Goal: Task Accomplishment & Management: Use online tool/utility

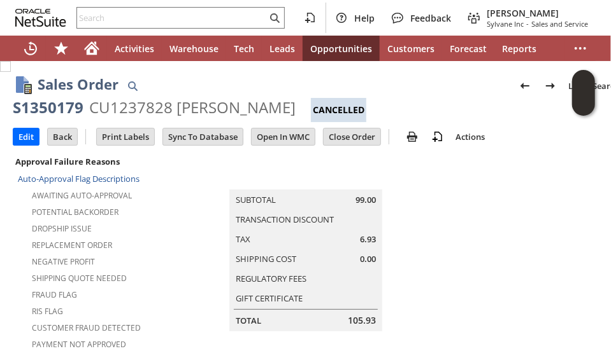
click at [129, 111] on div "CU1237828 Donna Modin" at bounding box center [192, 107] width 206 height 20
copy div "CU1237828"
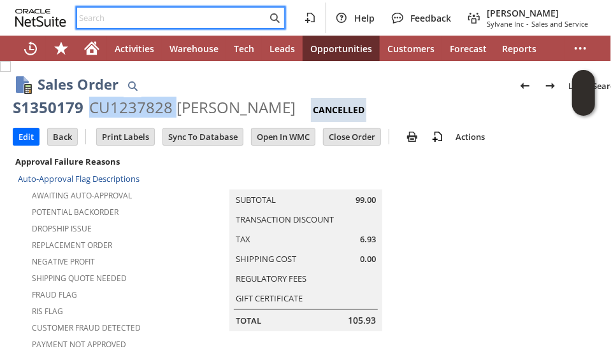
click at [116, 17] on input "text" at bounding box center [172, 17] width 190 height 15
paste input "RA89418"
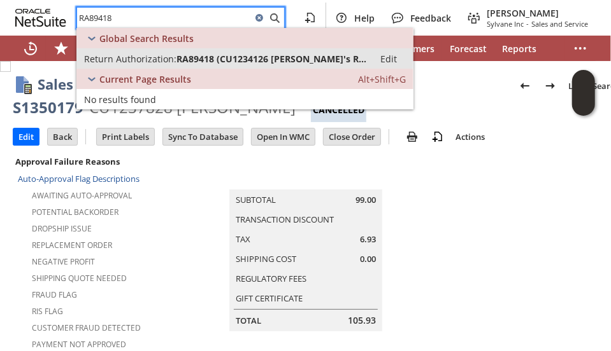
type input "RA89418"
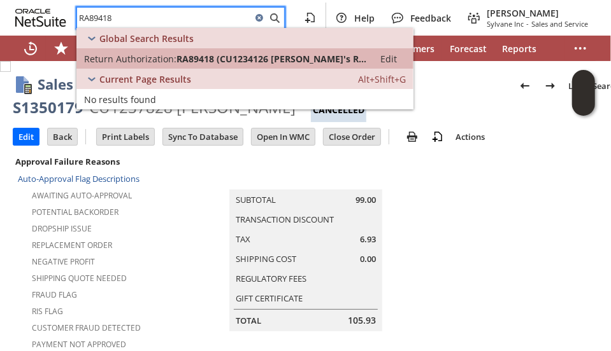
click at [126, 63] on span "Return Authorization:" at bounding box center [130, 59] width 92 height 12
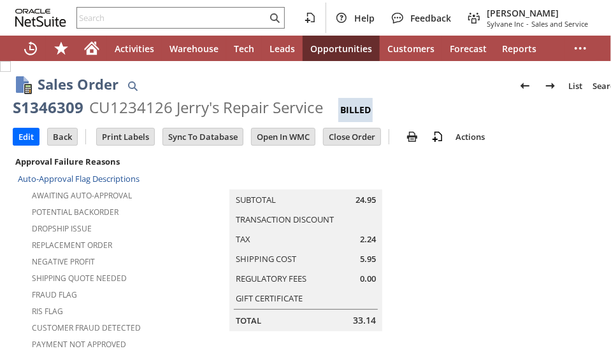
click at [160, 203] on div "Potential Backorder" at bounding box center [117, 210] width 199 height 15
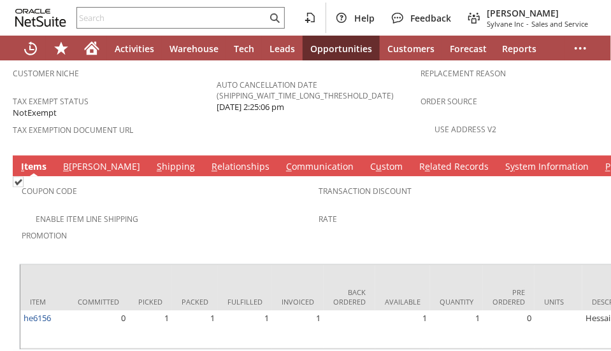
scroll to position [925, 0]
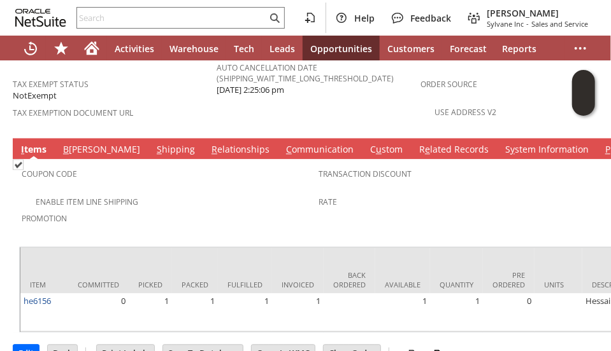
click at [148, 139] on td "S hipping" at bounding box center [175, 149] width 55 height 21
click at [153, 144] on link "S hipping" at bounding box center [175, 151] width 45 height 14
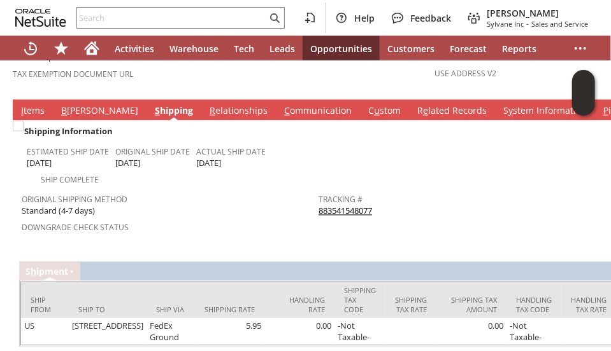
scroll to position [989, 0]
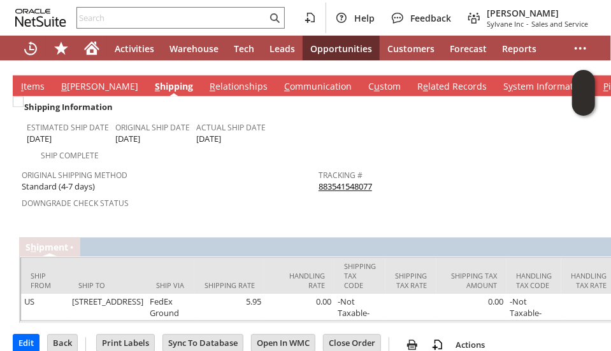
click at [335, 181] on link "883541548077" at bounding box center [344, 186] width 53 height 11
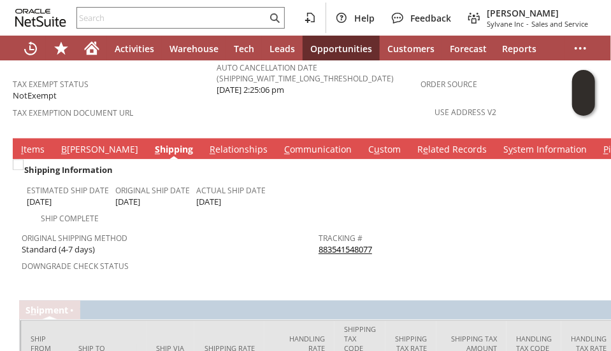
click at [27, 144] on link "I tems" at bounding box center [33, 151] width 30 height 14
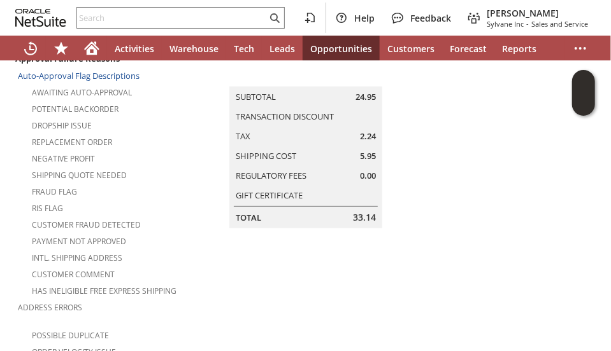
scroll to position [0, 0]
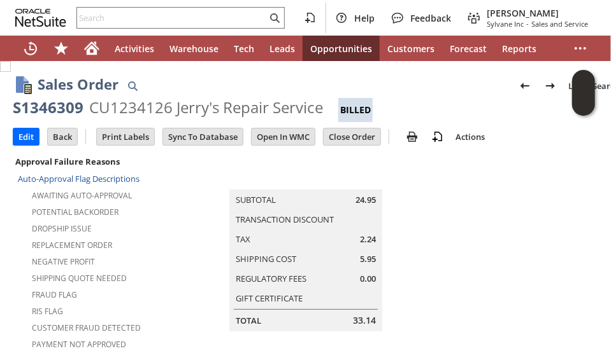
click at [175, 222] on div "Dropship Issue" at bounding box center [117, 227] width 199 height 15
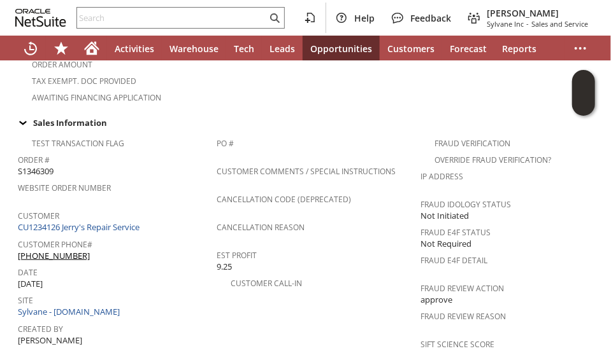
scroll to position [352, 0]
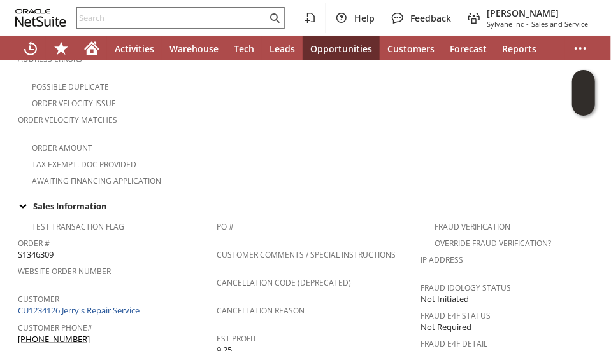
click at [171, 262] on div "Website Order Number" at bounding box center [114, 275] width 192 height 27
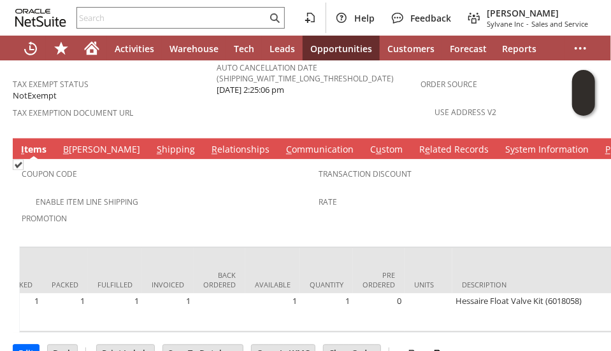
scroll to position [0, 0]
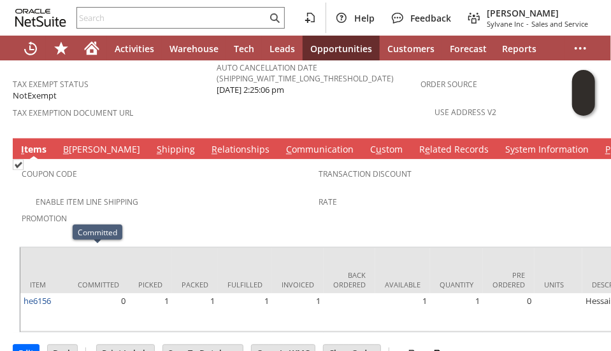
click at [155, 210] on div "Promotion" at bounding box center [167, 223] width 290 height 27
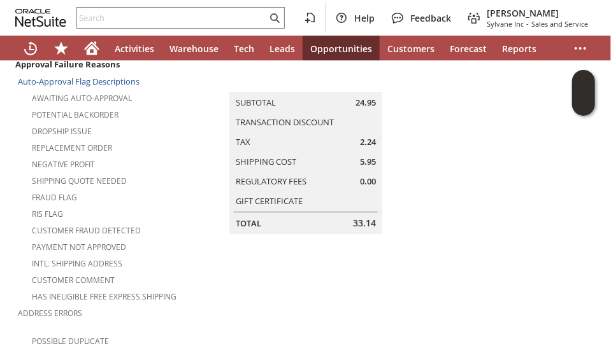
click at [157, 222] on div "Customer Fraud Detected" at bounding box center [117, 229] width 199 height 15
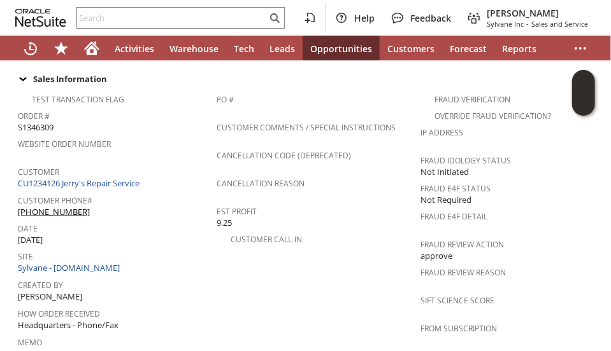
scroll to position [798, 0]
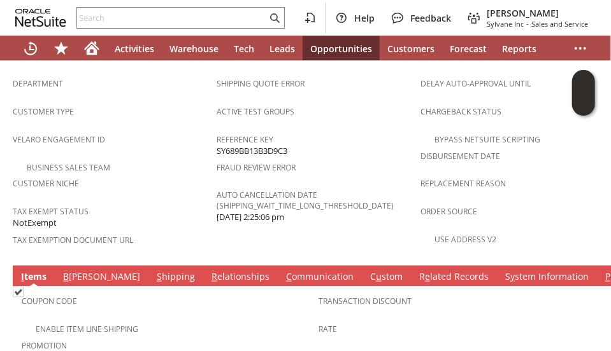
click at [159, 203] on span "Tax Exempt Status" at bounding box center [111, 210] width 197 height 15
click at [163, 175] on span "Customer Niche" at bounding box center [111, 182] width 197 height 15
click at [164, 175] on span "Customer Niche" at bounding box center [111, 182] width 197 height 15
click at [150, 175] on div "Customer Niche" at bounding box center [111, 188] width 197 height 27
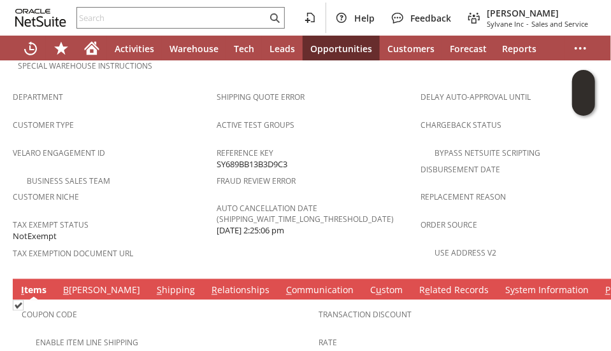
scroll to position [925, 0]
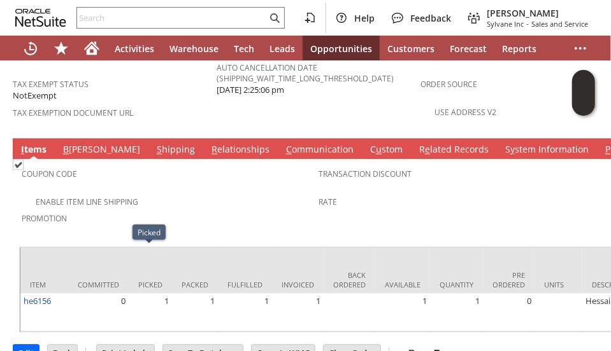
click at [208, 194] on div "Enable Item Line Shipping" at bounding box center [170, 201] width 297 height 15
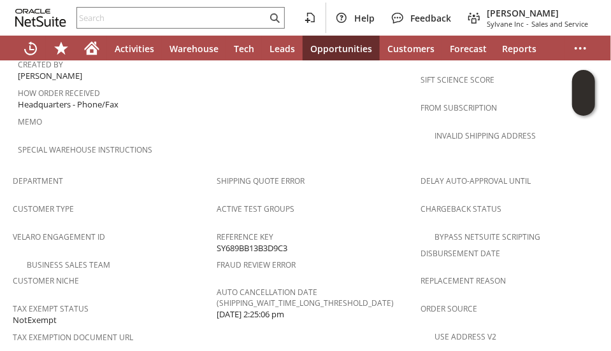
scroll to position [828, 0]
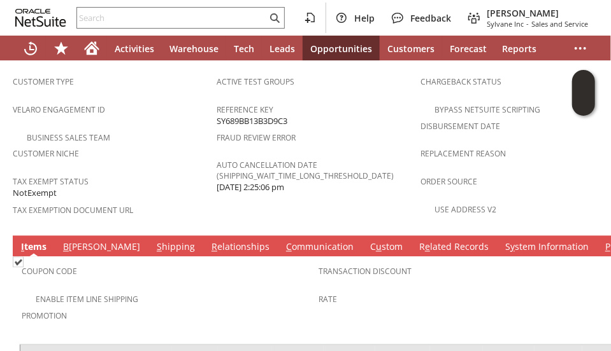
click at [84, 241] on link "B illing" at bounding box center [101, 248] width 83 height 14
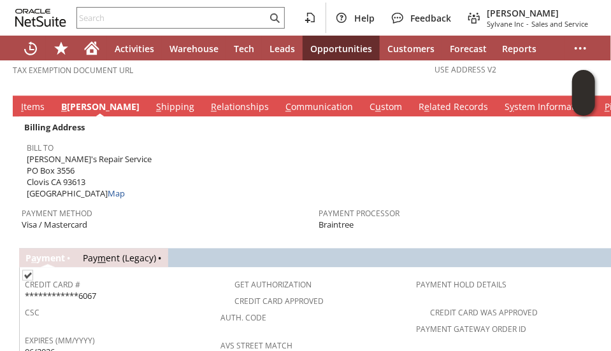
scroll to position [1082, 0]
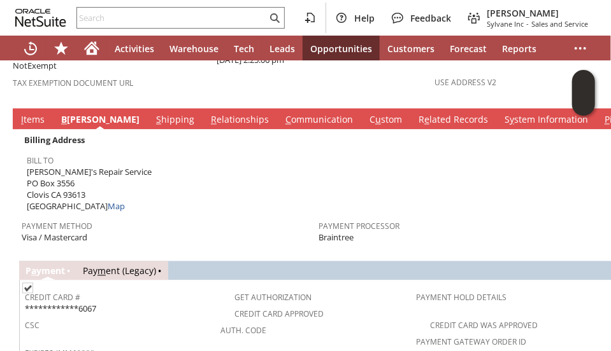
click at [282, 114] on link "C ommunication" at bounding box center [319, 121] width 74 height 14
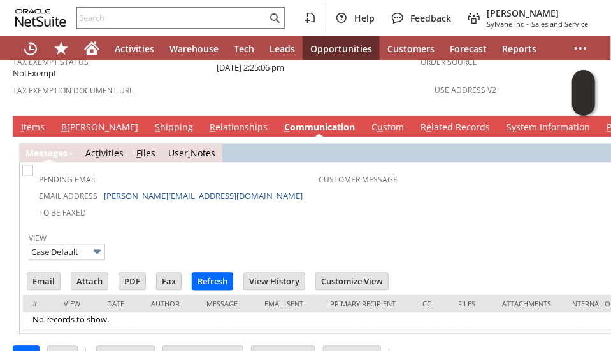
scroll to position [0, 0]
click at [214, 204] on td "To Be Faxed" at bounding box center [171, 212] width 293 height 17
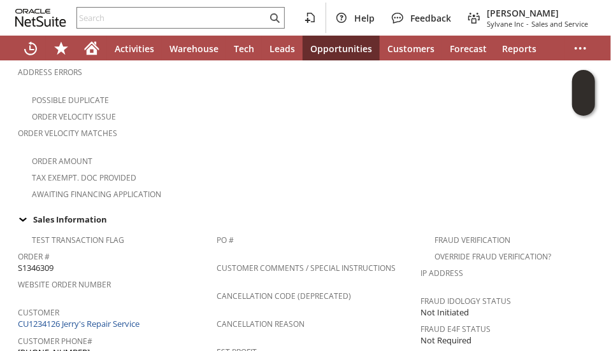
scroll to position [438, 0]
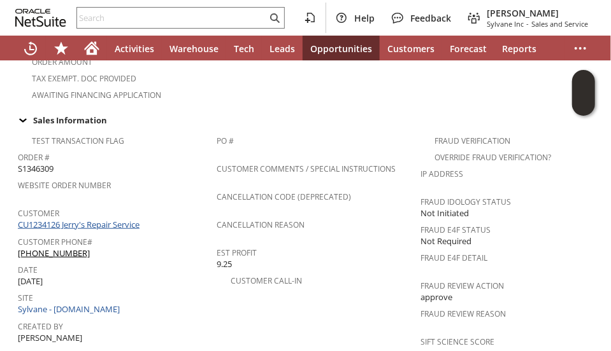
click at [120, 219] on link "CU1234126 Jerry's Repair Service" at bounding box center [80, 224] width 125 height 11
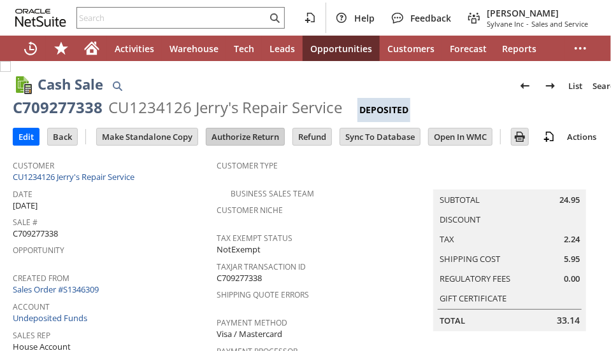
click at [236, 132] on input "Authorize Return" at bounding box center [245, 137] width 78 height 17
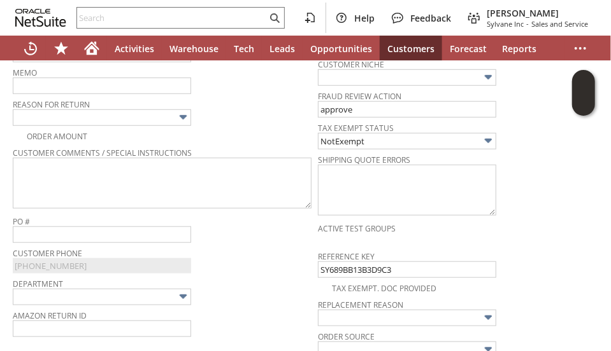
scroll to position [311, 0]
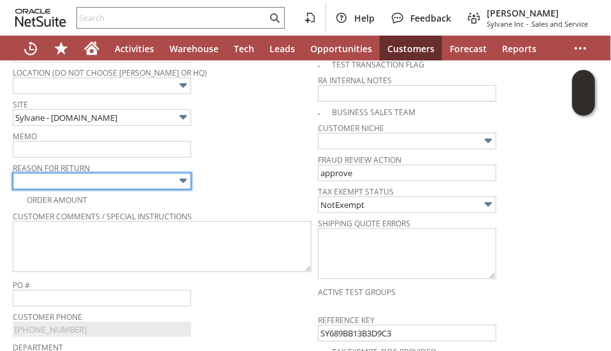
click at [136, 173] on input "text" at bounding box center [102, 181] width 178 height 17
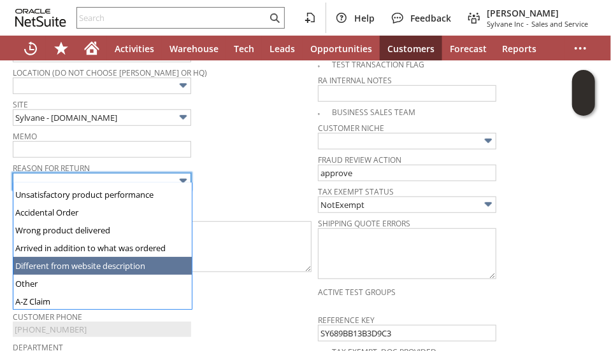
scroll to position [88, 0]
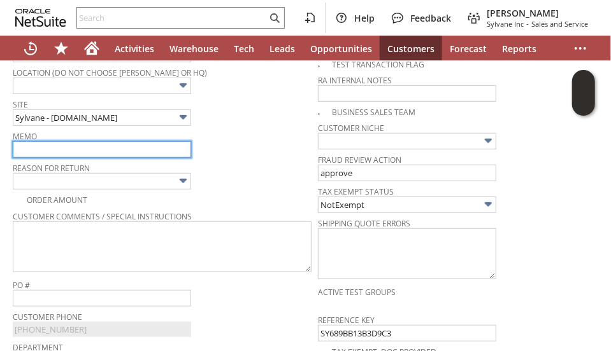
click at [128, 142] on input "text" at bounding box center [102, 149] width 178 height 17
type input "Fedex sent back due to not being able to locate customer house."
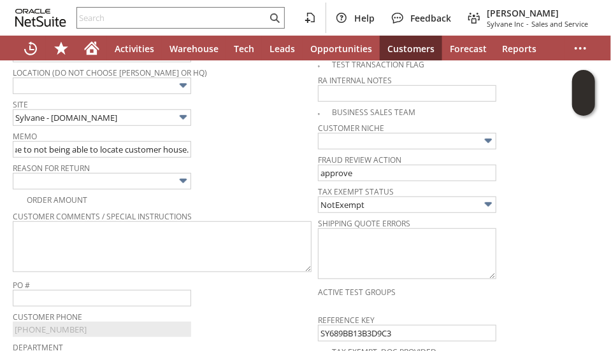
click at [225, 166] on span "Reason For Return" at bounding box center [162, 166] width 299 height 14
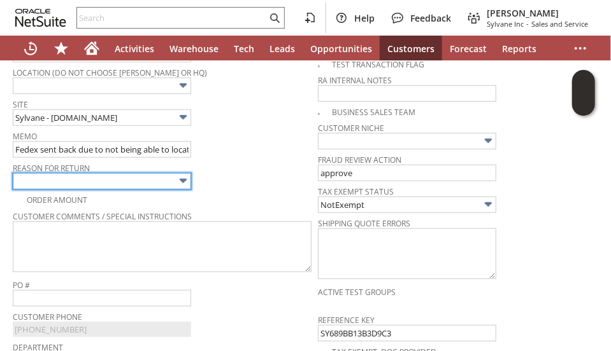
click at [145, 173] on input "text" at bounding box center [102, 181] width 178 height 17
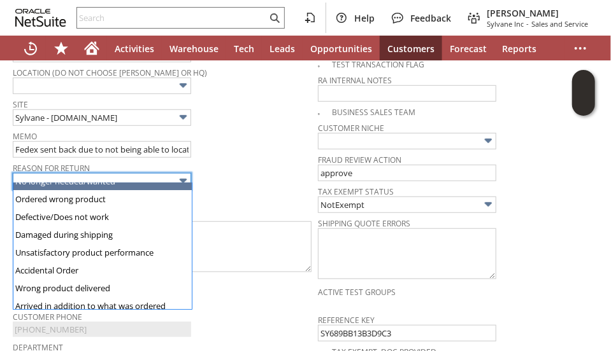
scroll to position [64, 0]
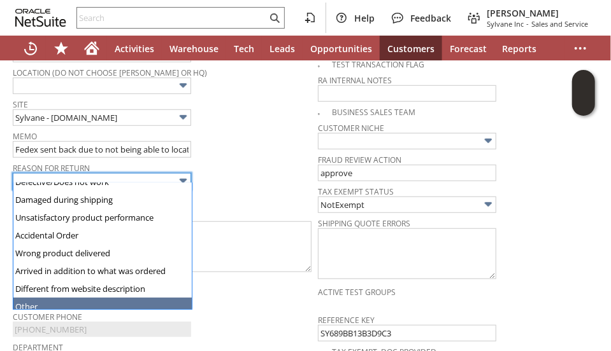
type input "Other"
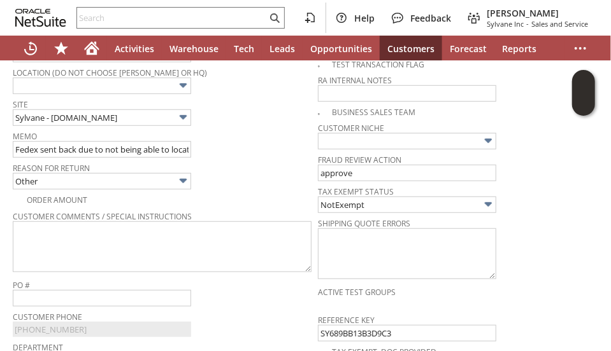
click at [248, 139] on div "Memo Fedex sent back due to not being able to locate customer house." at bounding box center [162, 142] width 299 height 31
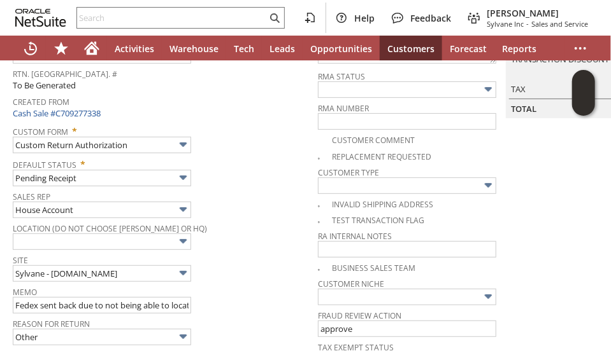
scroll to position [0, 0]
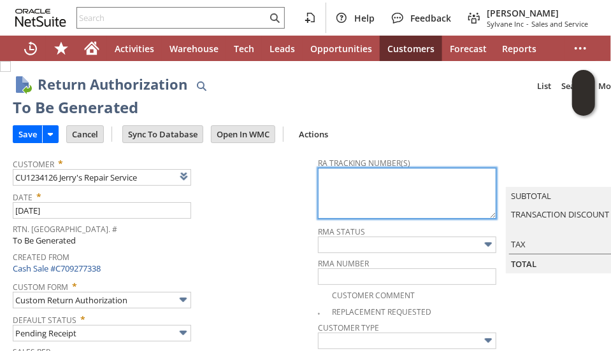
click at [341, 203] on textarea at bounding box center [407, 193] width 178 height 51
paste textarea "883541548077"
type textarea "883541548077"
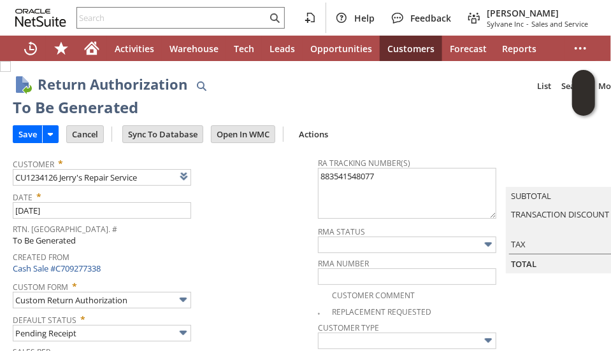
click at [248, 197] on span "Date *" at bounding box center [162, 194] width 299 height 15
click at [22, 132] on input "Save" at bounding box center [27, 134] width 29 height 17
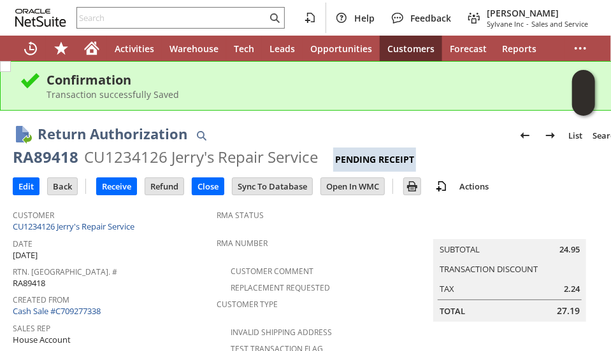
click at [31, 161] on div "RA89418" at bounding box center [46, 157] width 66 height 20
click at [32, 161] on div "RA89418" at bounding box center [46, 157] width 66 height 20
copy div "RA89418"
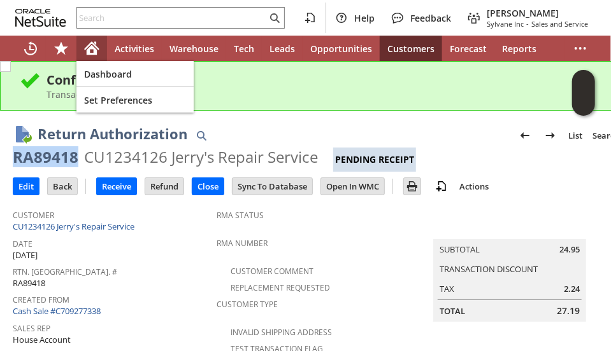
click at [88, 42] on icon "Home" at bounding box center [91, 48] width 15 height 15
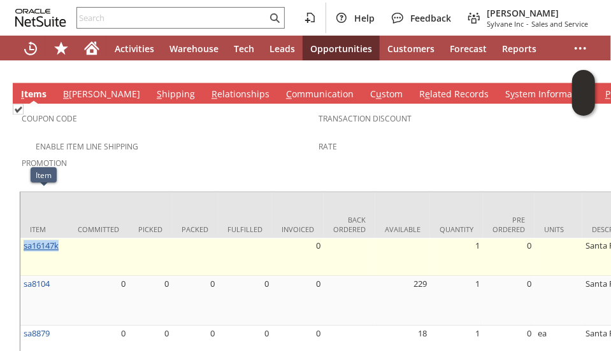
drag, startPoint x: 66, startPoint y: 194, endPoint x: 25, endPoint y: 194, distance: 40.8
click at [25, 238] on td "sa16147k" at bounding box center [44, 257] width 48 height 38
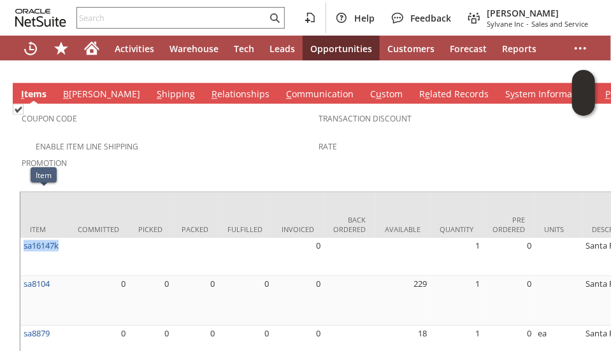
copy link "sa16147k"
click at [230, 138] on div "Enable Item Line Shipping" at bounding box center [170, 145] width 297 height 15
click at [166, 154] on span "Promotion" at bounding box center [167, 161] width 290 height 15
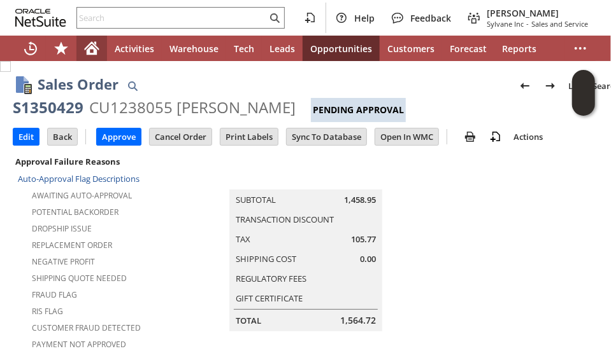
click at [92, 52] on icon "Home" at bounding box center [91, 48] width 15 height 15
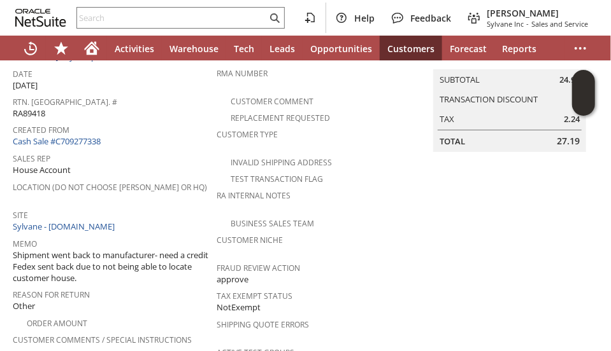
scroll to position [64, 0]
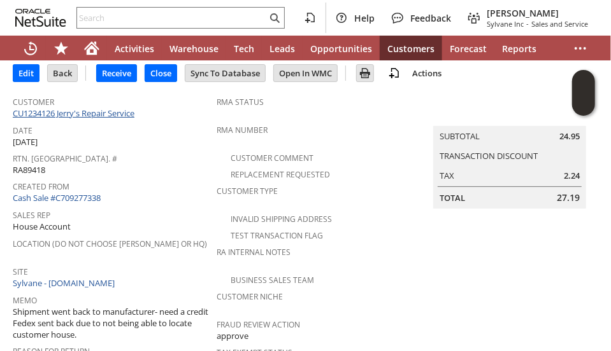
click at [84, 110] on link "CU1234126 Jerry's Repair Service" at bounding box center [75, 113] width 125 height 11
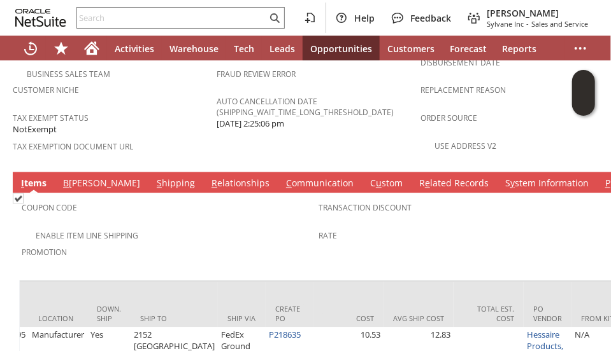
scroll to position [0, 1052]
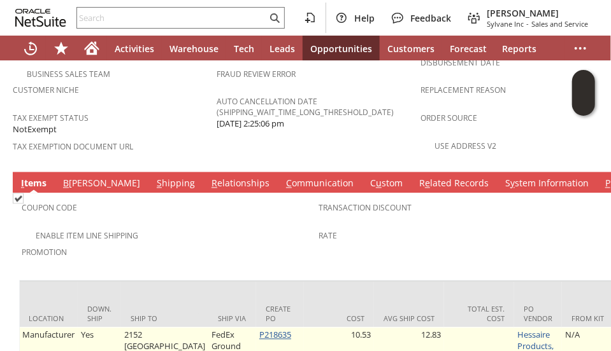
click at [259, 330] on link "P218635" at bounding box center [275, 335] width 32 height 11
